Goal: Find specific page/section: Find specific page/section

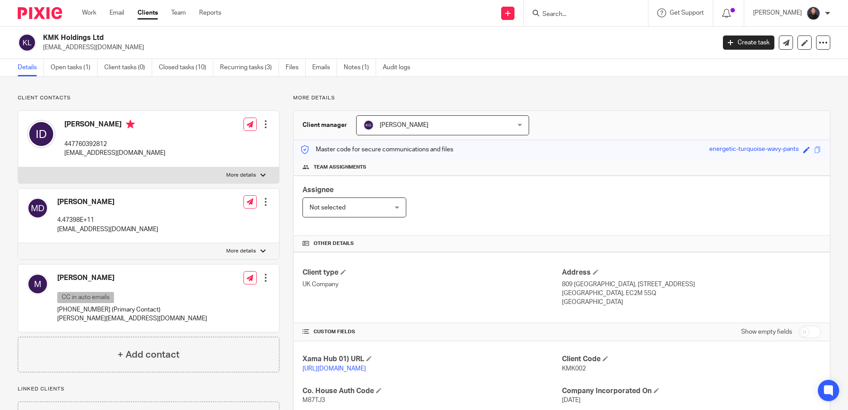
click at [580, 10] on form at bounding box center [588, 13] width 94 height 11
click at [580, 12] on input "Search" at bounding box center [581, 15] width 80 height 8
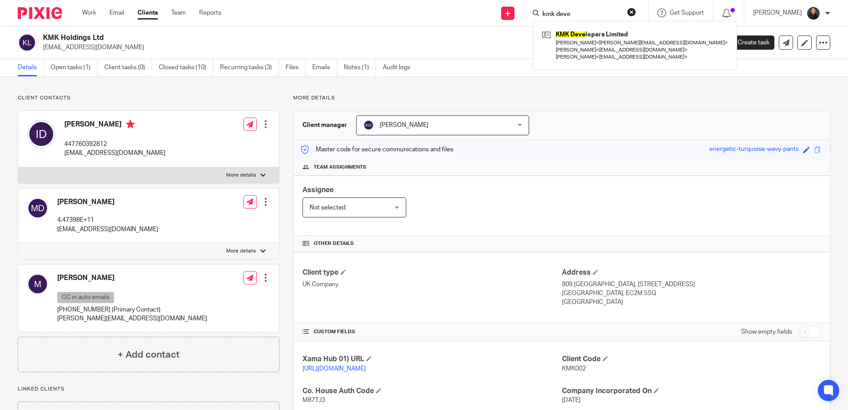
type input "kmk deve"
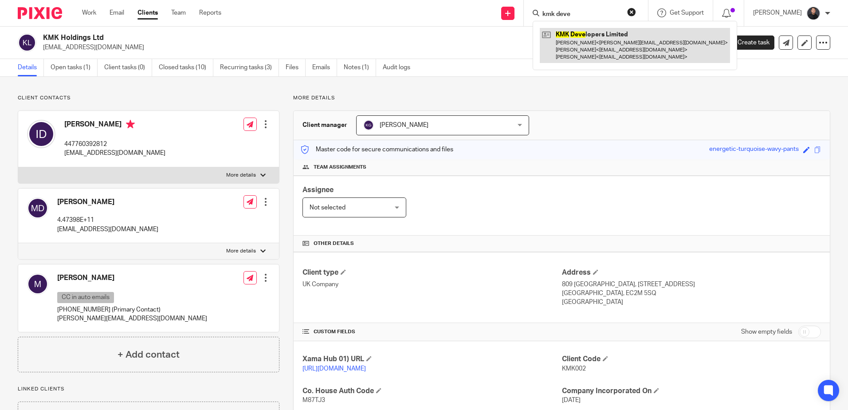
click at [593, 42] on link at bounding box center [634, 45] width 190 height 35
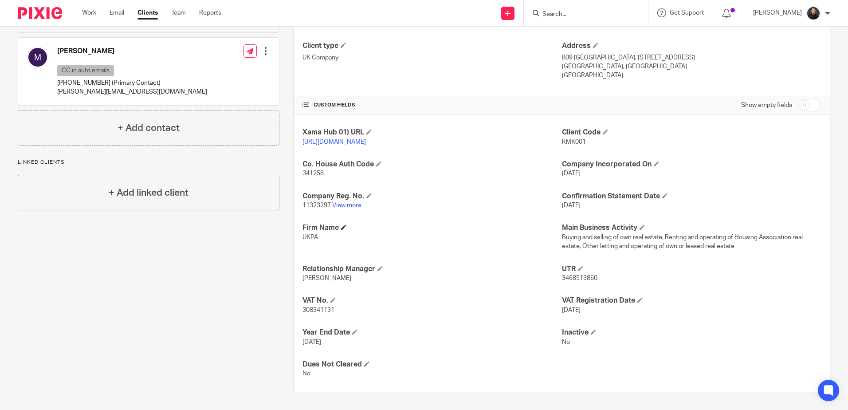
scroll to position [235, 0]
click at [344, 206] on link "View more" at bounding box center [346, 205] width 29 height 6
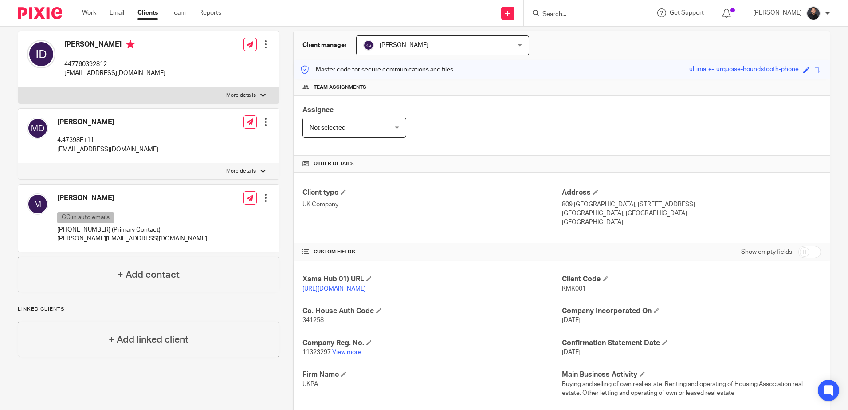
scroll to position [222, 0]
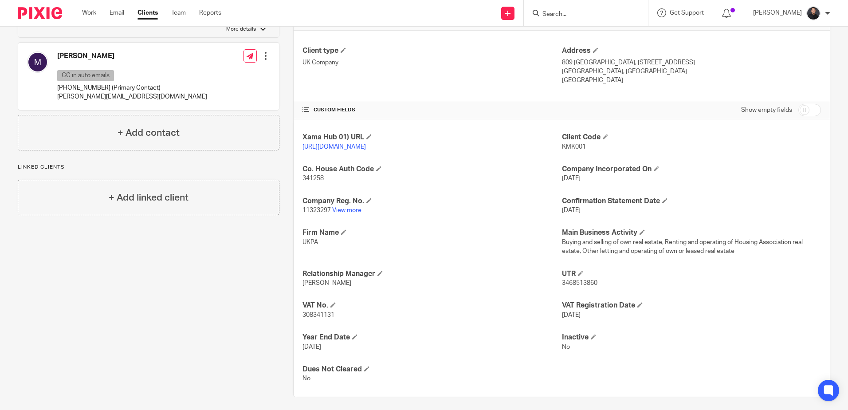
click at [576, 286] on span "3468513860" at bounding box center [579, 283] width 35 height 6
copy span "3468513860"
